Goal: Information Seeking & Learning: Learn about a topic

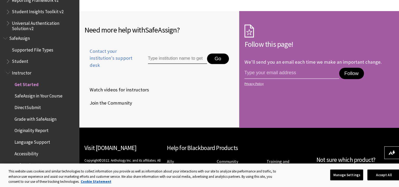
scroll to position [841, 0]
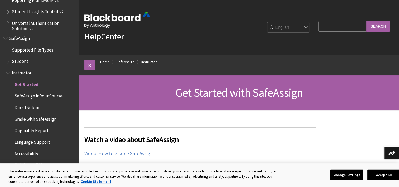
click at [17, 36] on span "SafeAssign" at bounding box center [19, 37] width 21 height 7
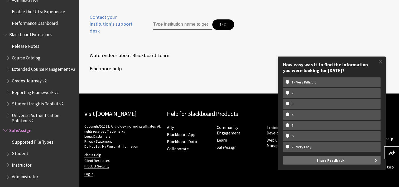
scroll to position [283, 0]
